Goal: Navigation & Orientation: Find specific page/section

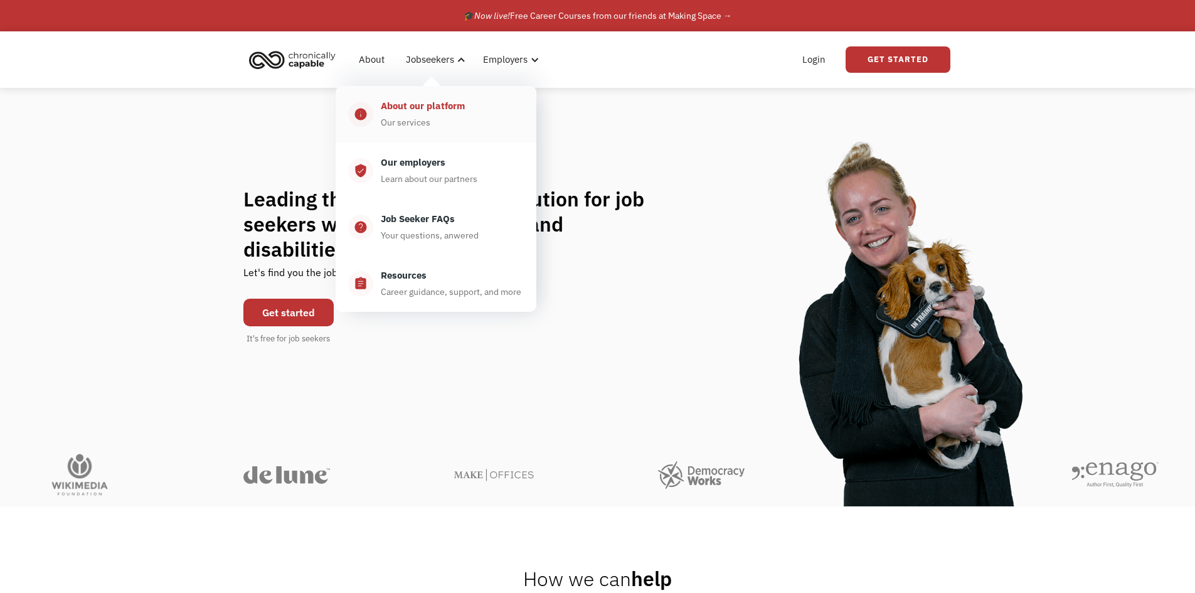
click at [404, 115] on div "Our services" at bounding box center [406, 122] width 50 height 15
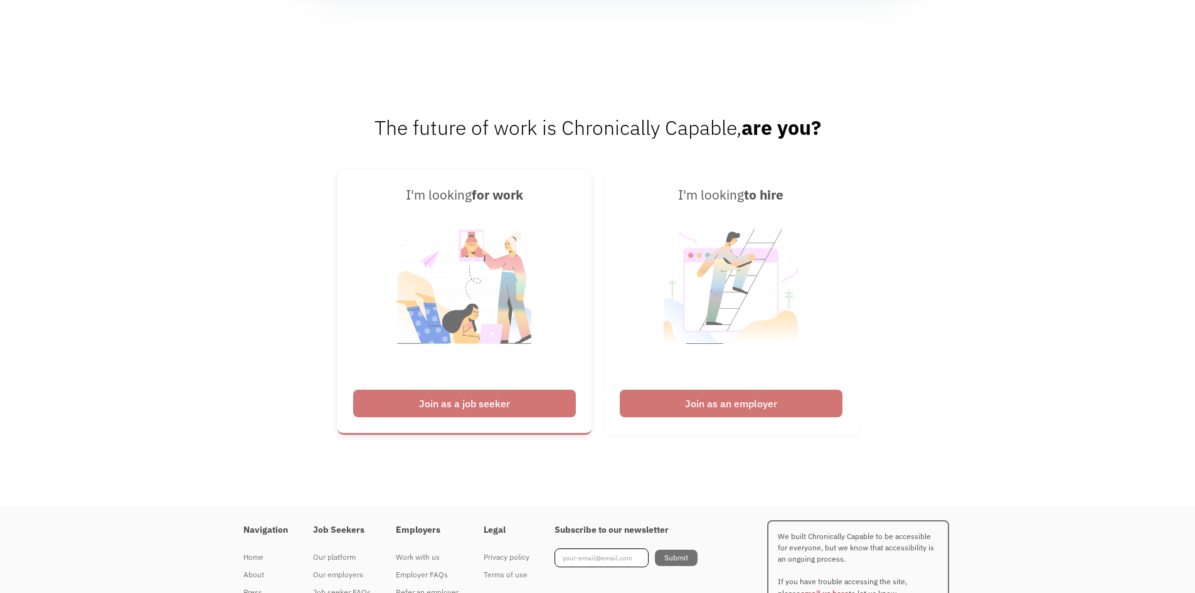
scroll to position [1631, 0]
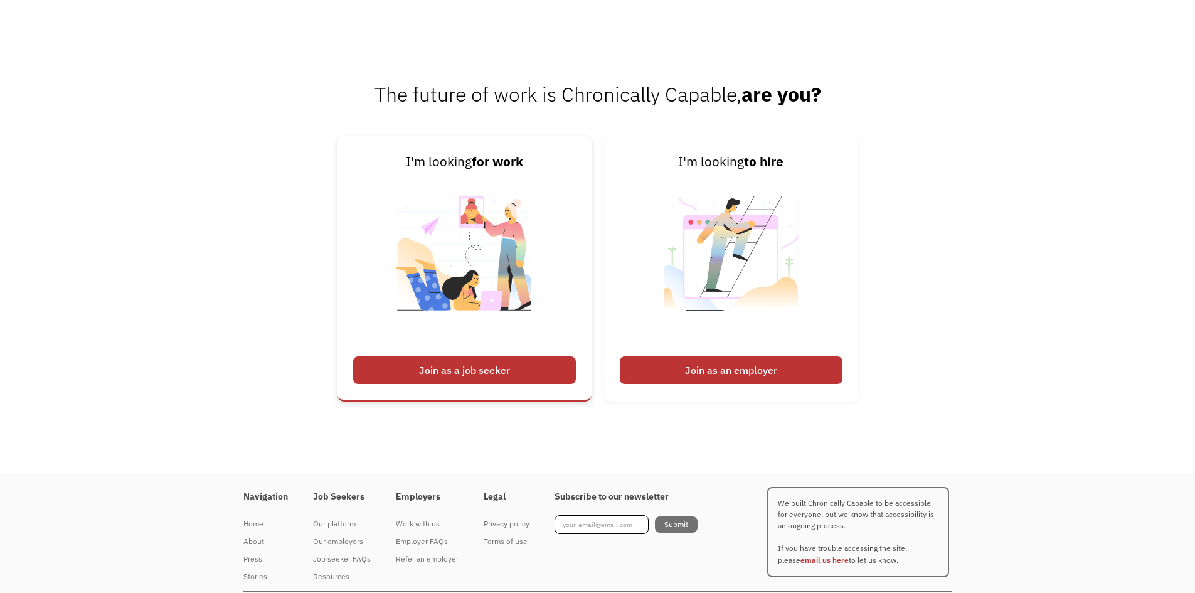
click at [449, 371] on div "Join as a job seeker" at bounding box center [464, 370] width 223 height 28
click at [408, 318] on img at bounding box center [465, 262] width 156 height 178
